Goal: Information Seeking & Learning: Learn about a topic

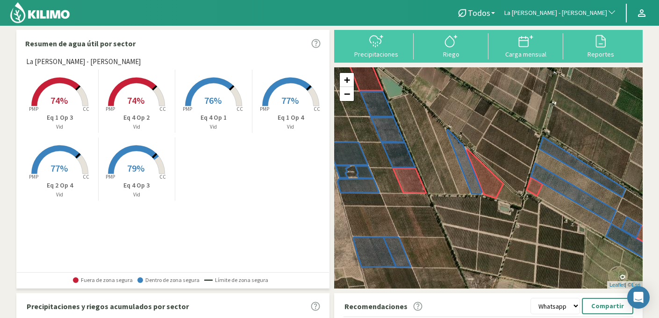
click at [143, 98] on span "74%" at bounding box center [135, 100] width 17 height 12
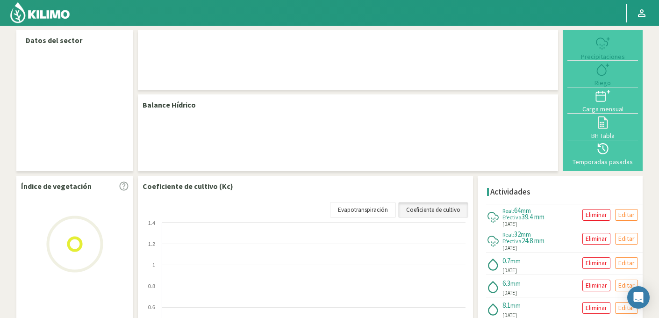
select select "141: Object"
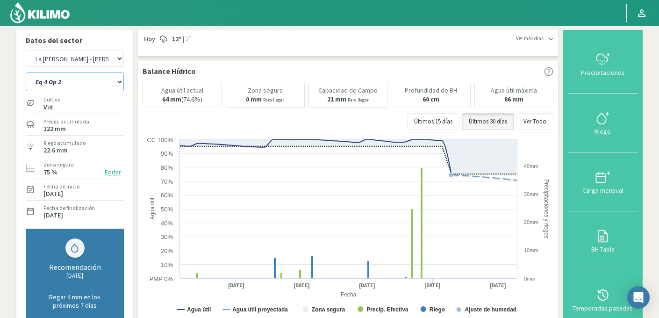
click at [96, 82] on select "Eq 1 Op 3 Eq 1 Op 4 Eq 2 Op 4 Eq 4 Op 1 Eq 4 Op 2 Eq 4 Op 3" at bounding box center [75, 81] width 98 height 19
click at [26, 72] on select "Eq 1 Op 3 Eq 1 Op 4 Eq 2 Op 4 Eq 4 Op 1 Eq 4 Op 2 Eq 4 Op 3" at bounding box center [75, 81] width 98 height 19
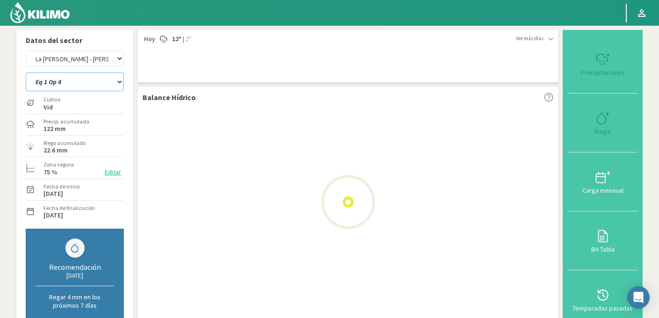
select select "4: Object"
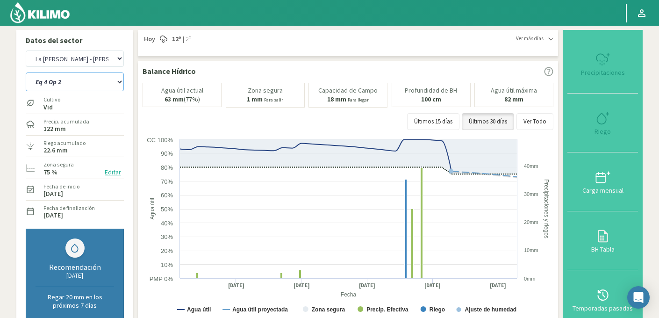
select select "420: Object"
select select "7: Object"
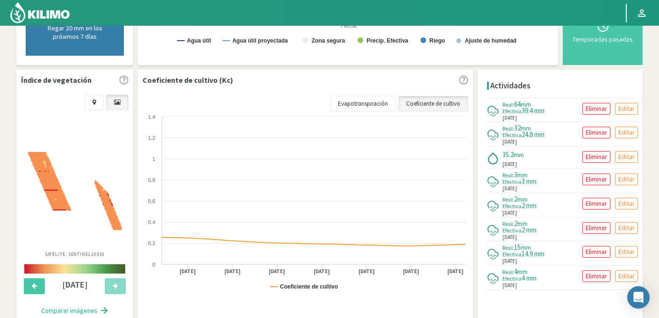
scroll to position [270, 0]
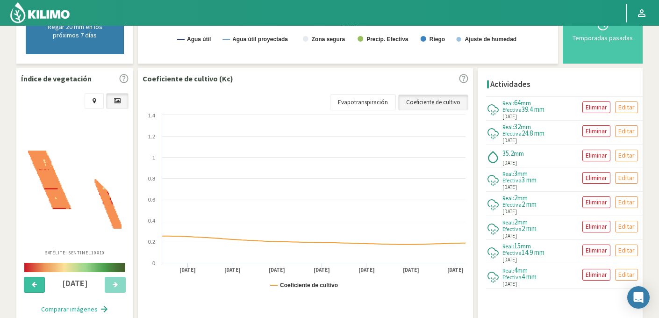
click at [36, 287] on button at bounding box center [34, 285] width 21 height 16
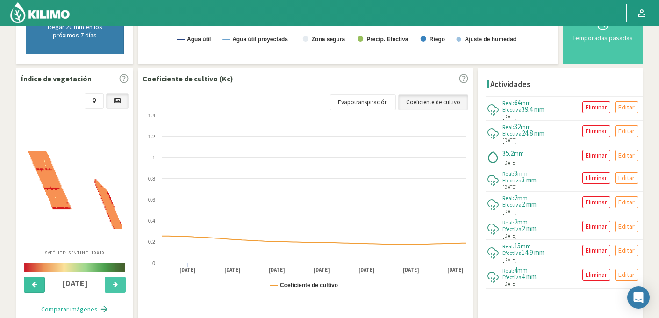
click at [36, 287] on button at bounding box center [34, 285] width 21 height 16
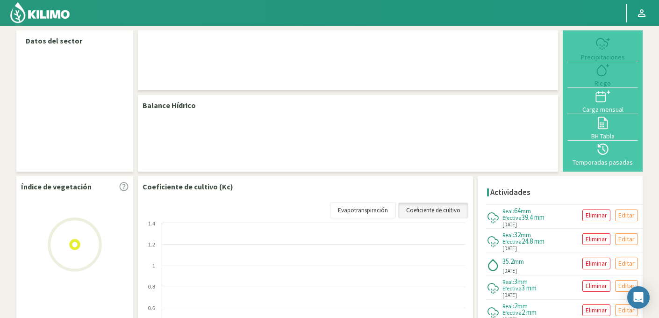
select select "141: Object"
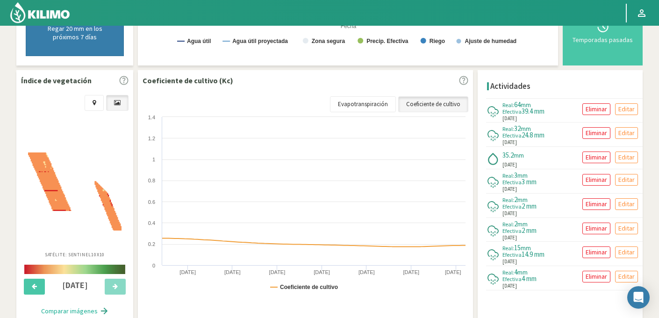
scroll to position [303, 0]
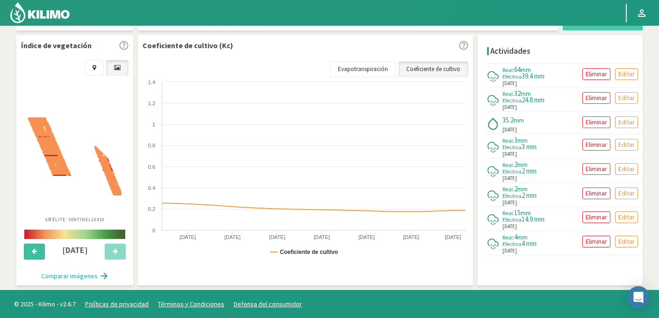
click at [31, 254] on button at bounding box center [34, 251] width 21 height 16
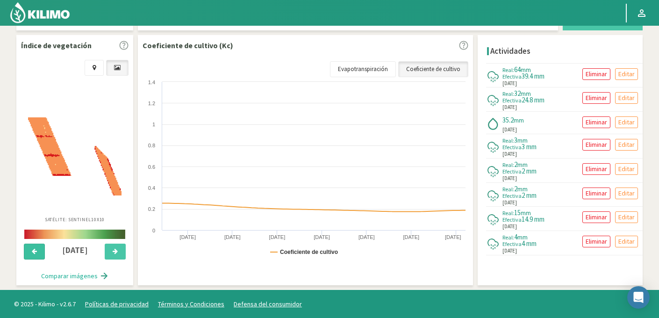
click at [31, 254] on button at bounding box center [34, 251] width 21 height 16
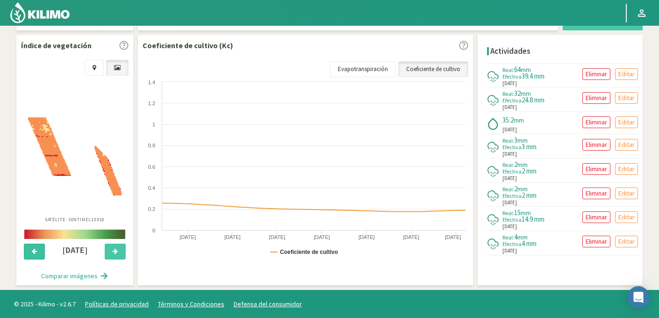
click at [31, 254] on button at bounding box center [34, 251] width 21 height 16
click at [74, 276] on button "Comparar imágenes" at bounding box center [75, 275] width 86 height 19
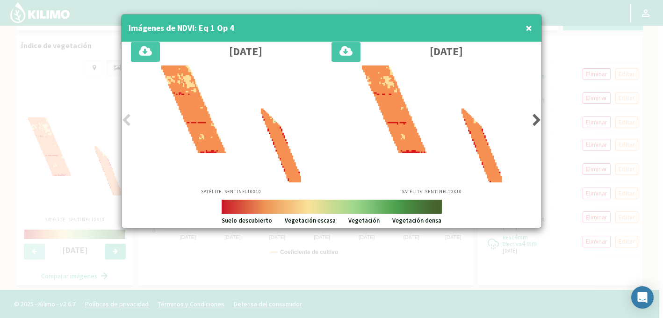
click at [127, 120] on icon at bounding box center [126, 120] width 9 height 13
click at [537, 120] on icon at bounding box center [536, 120] width 9 height 13
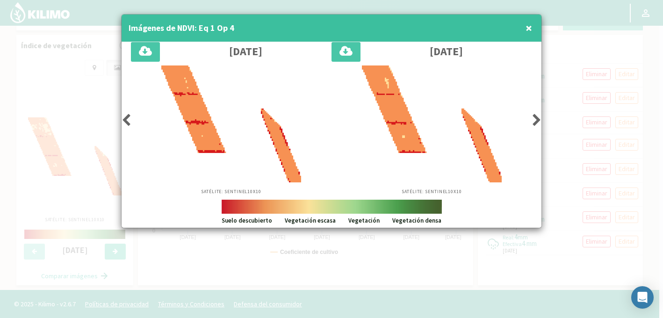
click at [537, 120] on icon at bounding box center [536, 120] width 9 height 13
click at [128, 118] on icon at bounding box center [126, 120] width 9 height 13
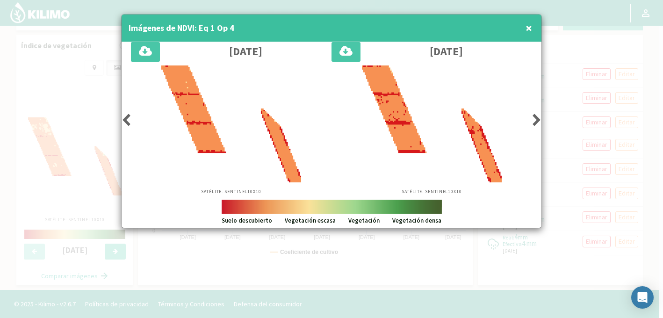
click at [128, 118] on icon at bounding box center [126, 120] width 9 height 13
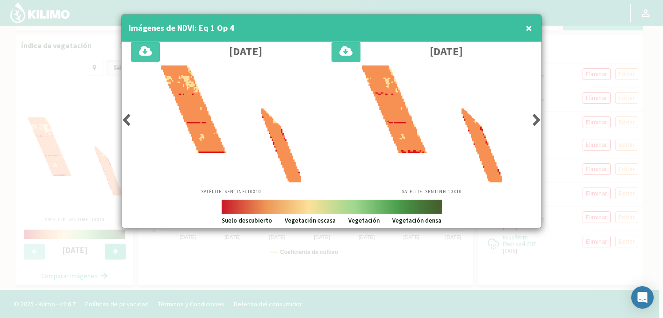
click at [128, 118] on icon at bounding box center [126, 120] width 9 height 13
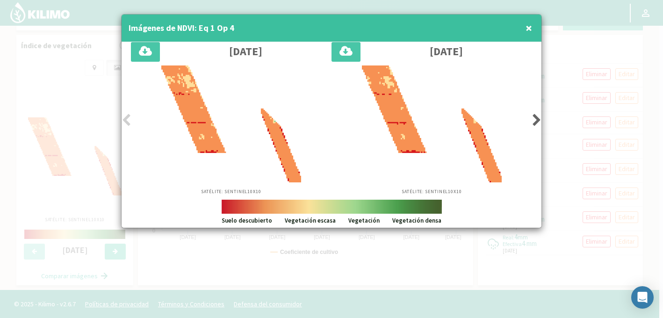
click at [128, 118] on icon at bounding box center [126, 120] width 9 height 13
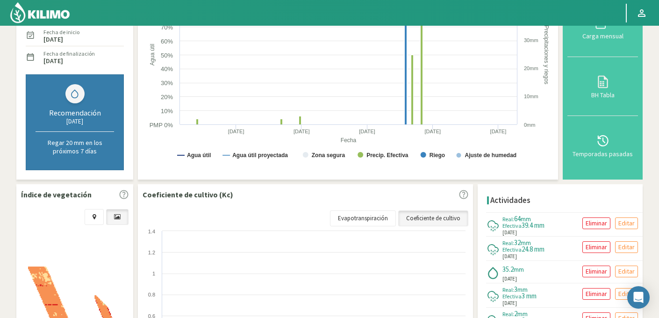
scroll to position [0, 0]
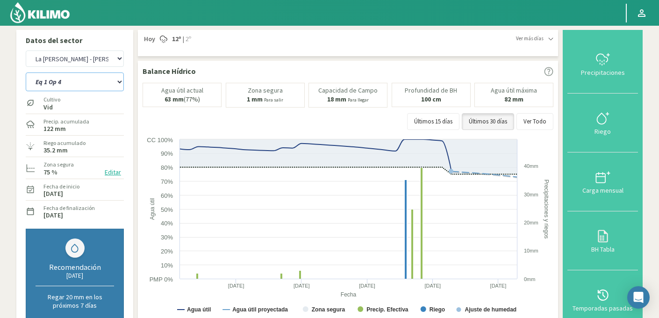
click at [87, 84] on select "Eq 1 Op 3 Eq 1 Op 4 Eq 2 Op 4 Eq 4 Op 1 Eq 4 Op 2 Eq 4 Op 3" at bounding box center [75, 81] width 98 height 19
click at [26, 72] on select "Eq 1 Op 3 Eq 1 Op 4 Eq 2 Op 4 Eq 4 Op 1 Eq 4 Op 2 Eq 4 Op 3" at bounding box center [75, 81] width 98 height 19
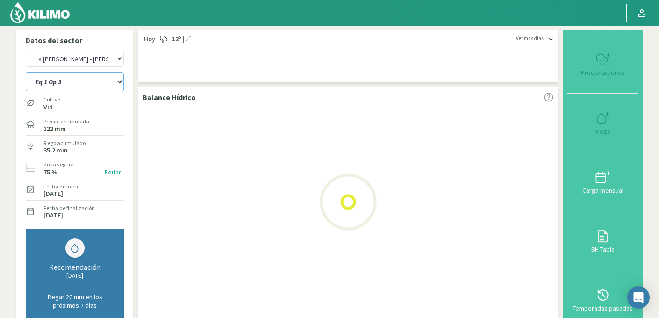
select select "1: Object"
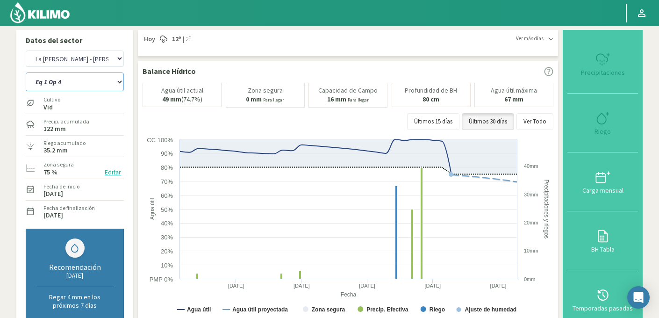
select select "420: Object"
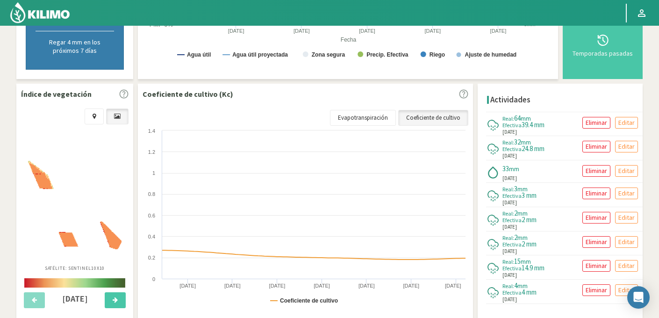
scroll to position [260, 0]
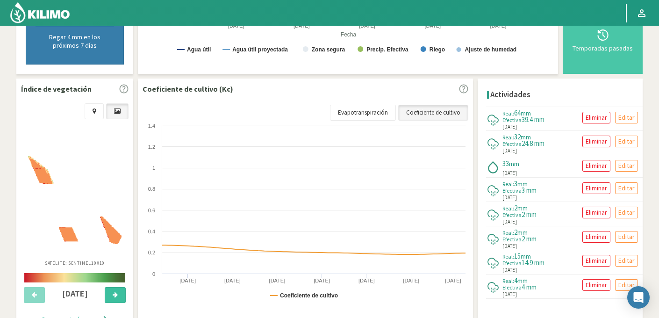
click at [116, 298] on button at bounding box center [115, 295] width 21 height 16
click at [34, 289] on button at bounding box center [34, 295] width 21 height 16
click at [81, 221] on img at bounding box center [74, 200] width 93 height 88
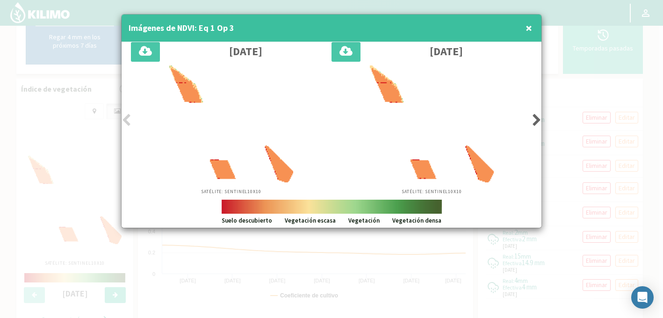
click at [536, 122] on icon at bounding box center [536, 120] width 9 height 13
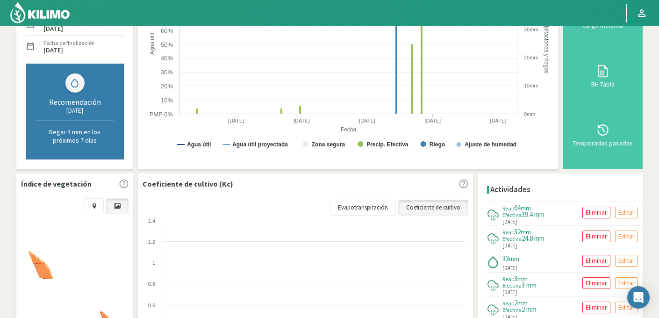
scroll to position [0, 0]
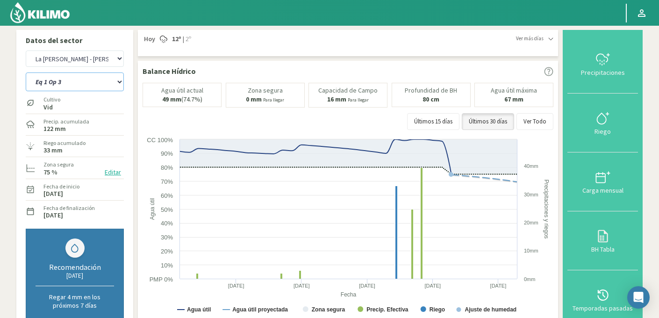
click at [83, 86] on select "Eq 1 Op 3 Eq 1 Op 4 Eq 2 Op 4 Eq 4 Op 1 Eq 4 Op 2 Eq 4 Op 3" at bounding box center [75, 81] width 98 height 19
click at [26, 72] on select "Eq 1 Op 3 Eq 1 Op 4 Eq 2 Op 4 Eq 4 Op 1 Eq 4 Op 2 Eq 4 Op 3" at bounding box center [75, 81] width 98 height 19
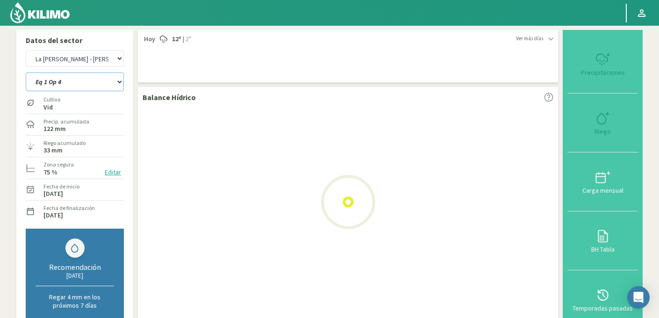
select select "6: Object"
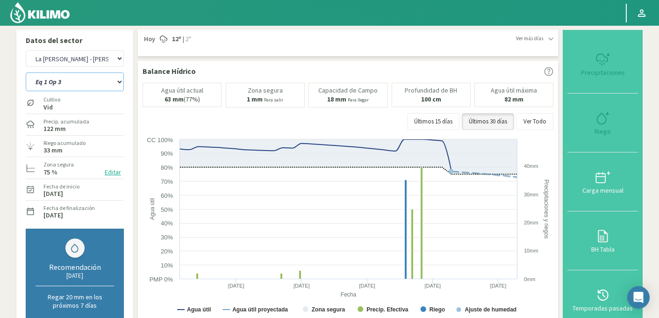
select select "699: Object"
select select "13: Object"
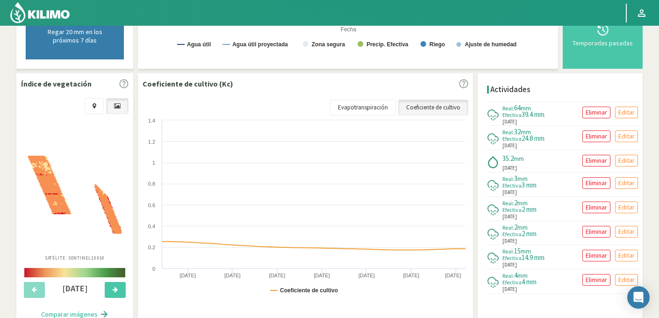
scroll to position [303, 0]
